Goal: Find specific page/section: Find specific page/section

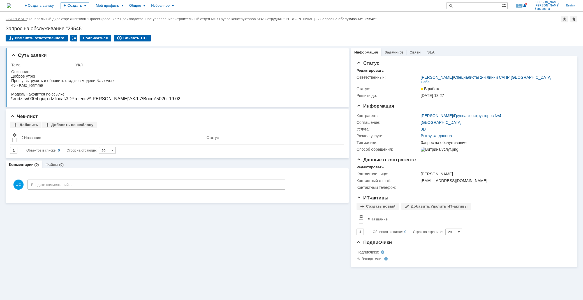
click at [20, 18] on link "ОАО "ГИАП"" at bounding box center [16, 19] width 21 height 4
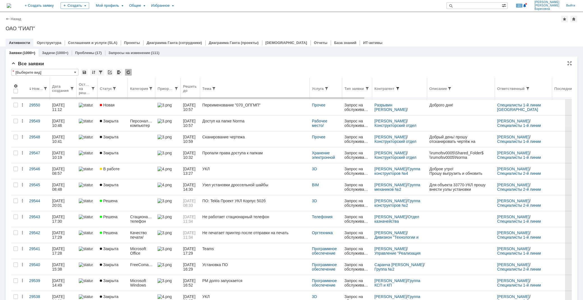
click at [400, 88] on span at bounding box center [397, 88] width 4 height 4
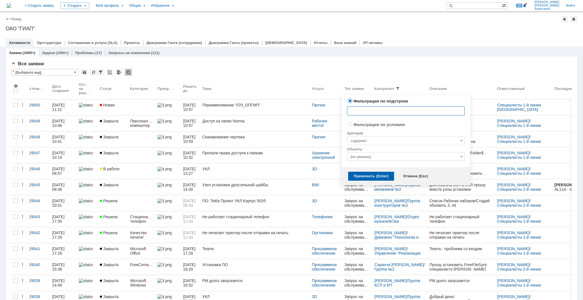
click at [361, 111] on input "text" at bounding box center [406, 110] width 118 height 9
type input "старости"
click at [369, 175] on div "Применить (Enter)" at bounding box center [371, 176] width 46 height 9
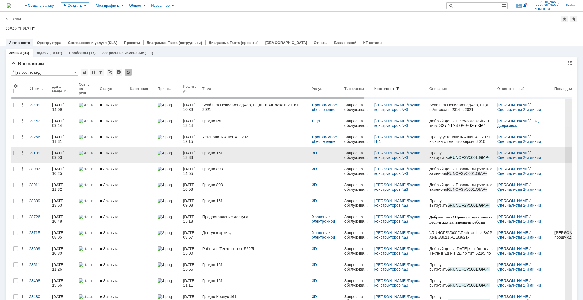
click at [224, 154] on div "Гродно 161" at bounding box center [254, 153] width 105 height 4
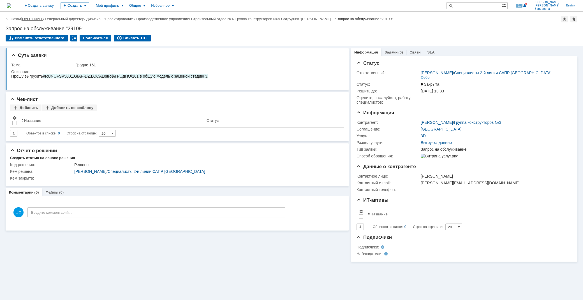
click at [32, 20] on link "ОАО "ГИАП"" at bounding box center [32, 19] width 21 height 4
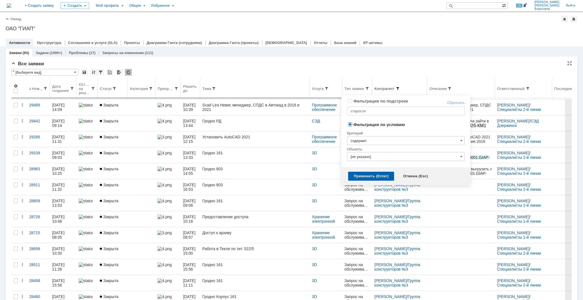
click at [400, 87] on span at bounding box center [397, 88] width 4 height 4
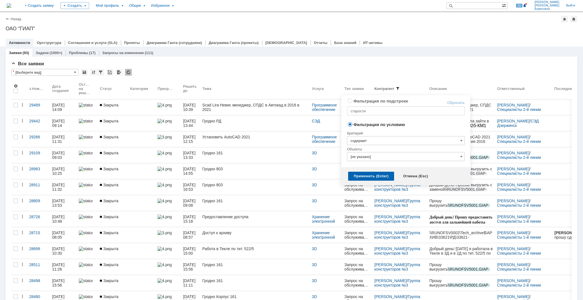
click at [455, 101] on link "Сбросить" at bounding box center [456, 103] width 18 height 4
radio input "true"
click at [371, 177] on div "Применить (Enter)" at bounding box center [371, 176] width 46 height 9
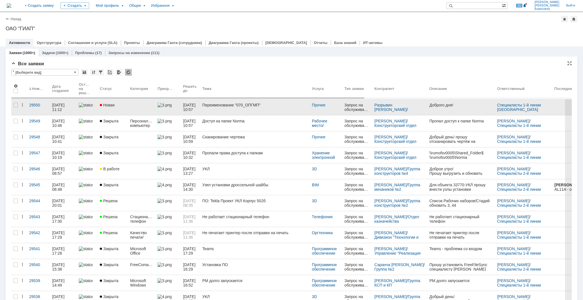
click at [242, 109] on link "Переименование "070_ОПГМП"" at bounding box center [255, 107] width 110 height 16
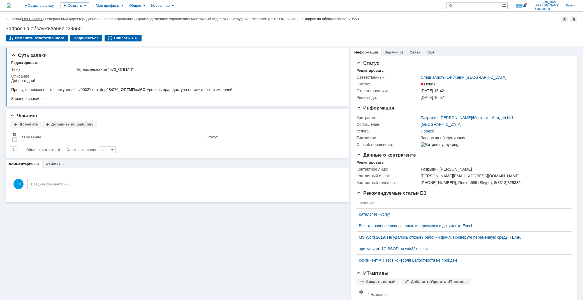
click at [31, 18] on link "ОАО "ГИАП"" at bounding box center [32, 19] width 21 height 4
